Goal: Task Accomplishment & Management: Manage account settings

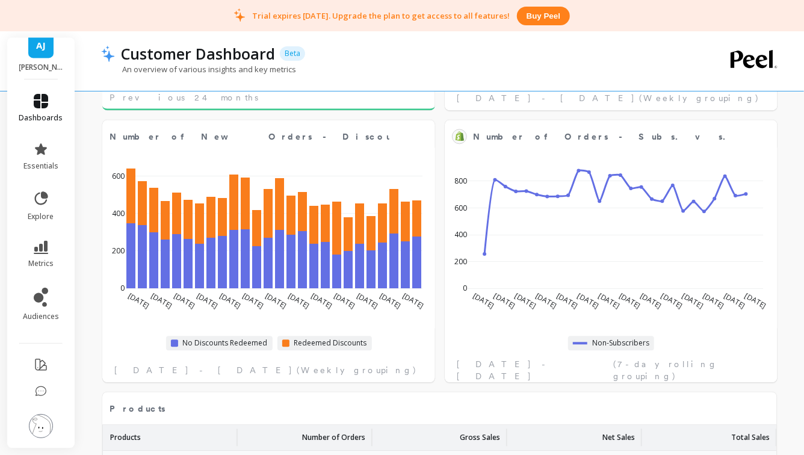
scroll to position [1263, 0]
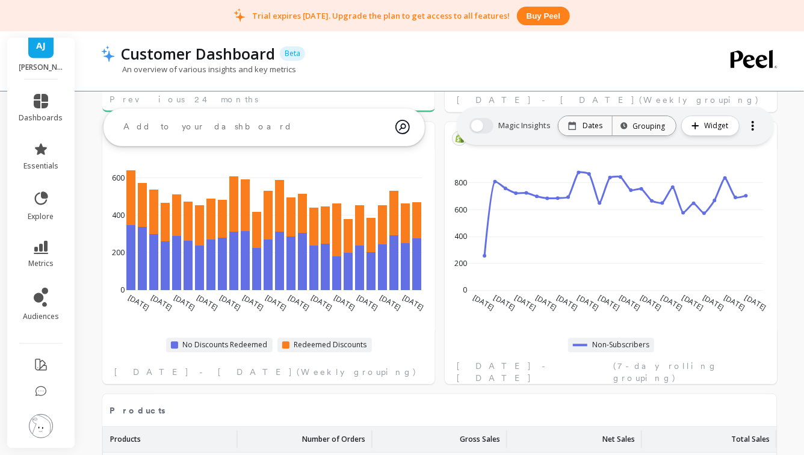
click at [43, 430] on img at bounding box center [41, 426] width 24 height 24
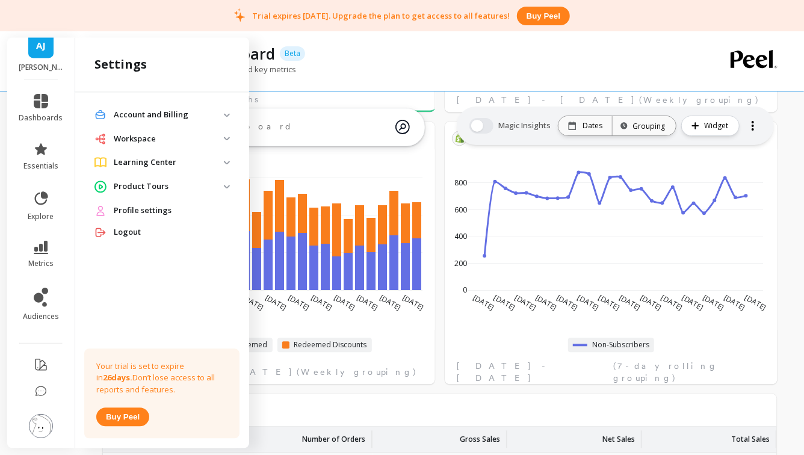
click at [154, 118] on p "Account and Billing" at bounding box center [169, 115] width 110 height 12
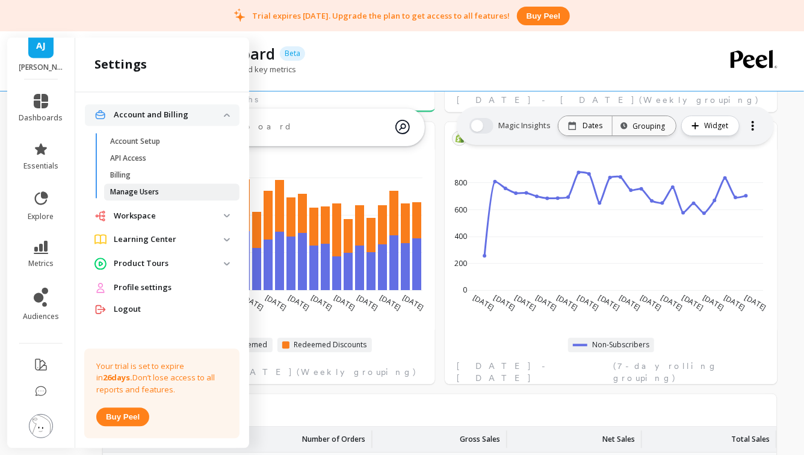
click at [147, 192] on p "Manage Users" at bounding box center [134, 192] width 49 height 10
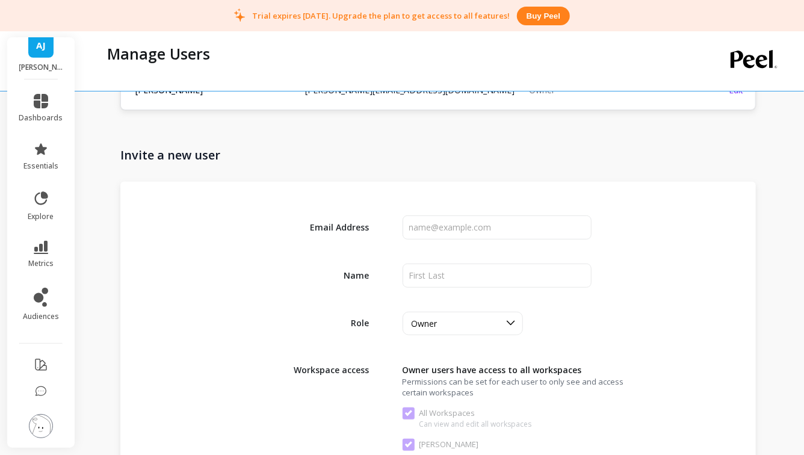
scroll to position [267, 0]
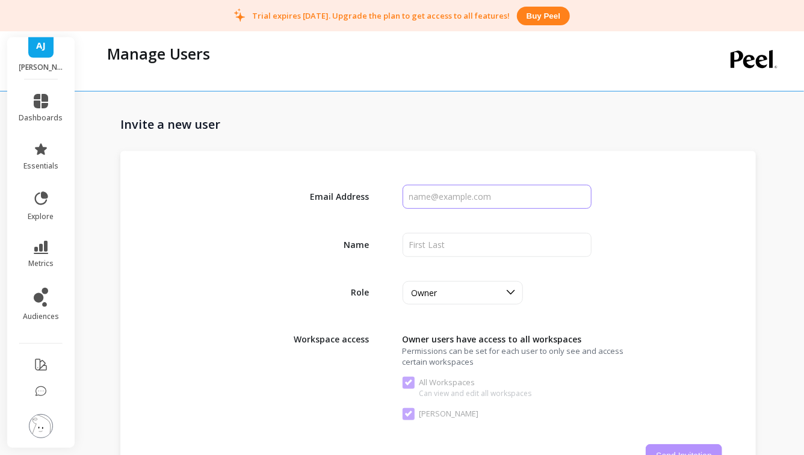
click at [439, 194] on input "input" at bounding box center [497, 197] width 190 height 24
type input "a"
click at [415, 200] on input "input" at bounding box center [497, 197] width 190 height 24
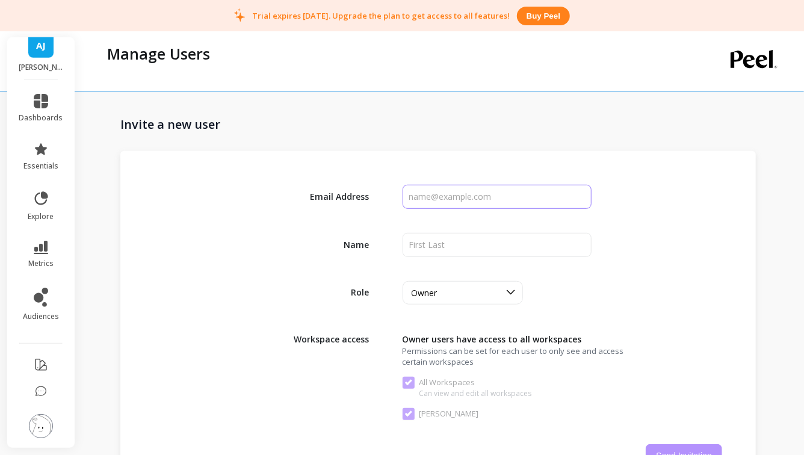
paste input "[PERSON_NAME][EMAIL_ADDRESS][DOMAIN_NAME]"
type input "[PERSON_NAME][EMAIL_ADDRESS][DOMAIN_NAME]"
click at [440, 242] on input "input" at bounding box center [497, 245] width 190 height 24
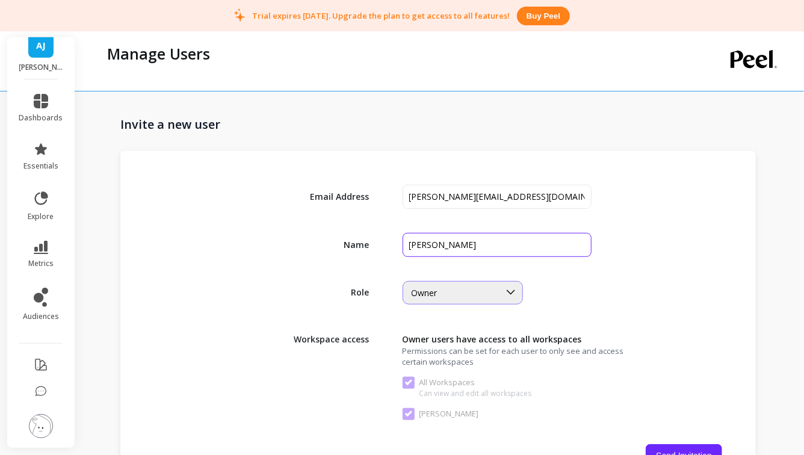
type input "[PERSON_NAME]"
click at [466, 293] on div "Owner" at bounding box center [456, 292] width 88 height 11
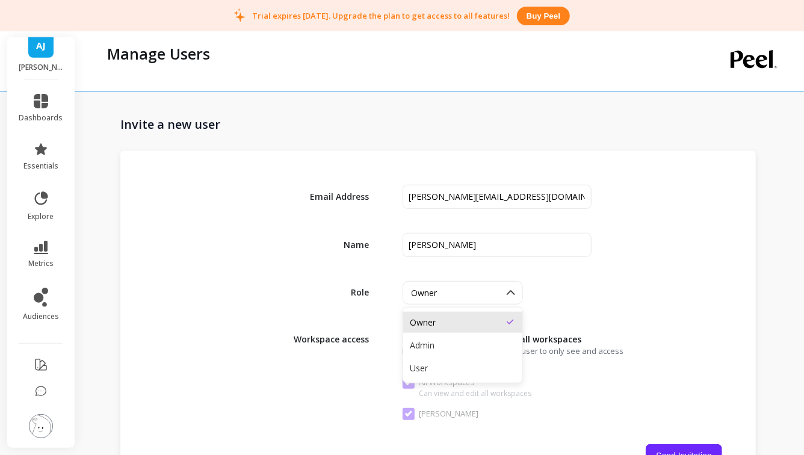
drag, startPoint x: 442, startPoint y: 346, endPoint x: 455, endPoint y: 316, distance: 32.6
click at [442, 346] on div "Admin" at bounding box center [462, 344] width 105 height 11
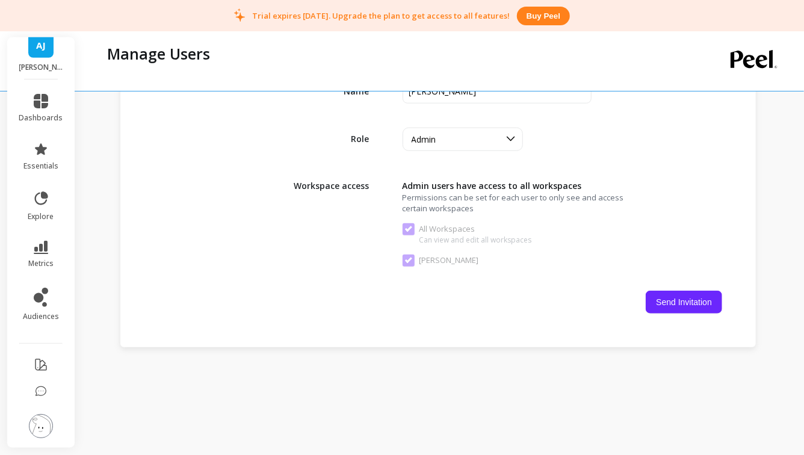
scroll to position [452, 0]
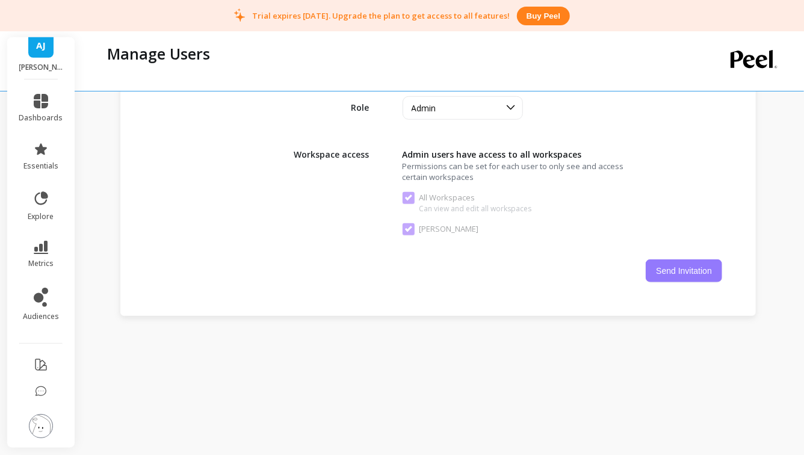
click at [667, 265] on button "Send Invitation" at bounding box center [684, 270] width 76 height 23
checkbox Workspaces "false"
checkbox Joyeria "false"
checkbox Workspaces "true"
checkbox Joyeria "true"
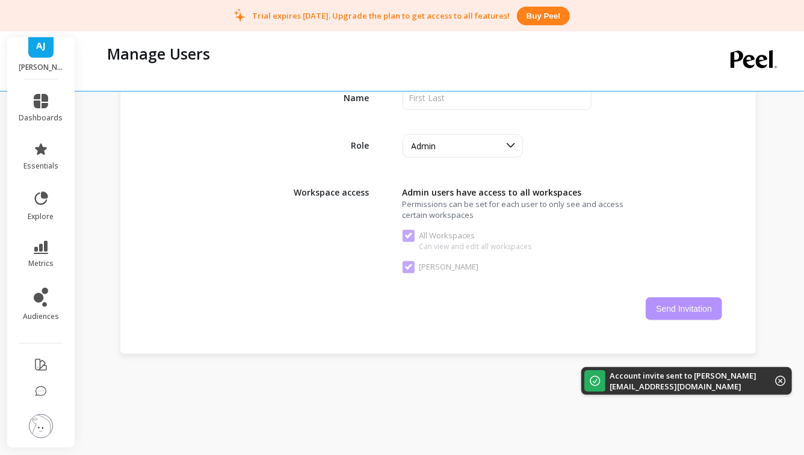
scroll to position [490, 0]
